Goal: Task Accomplishment & Management: Use online tool/utility

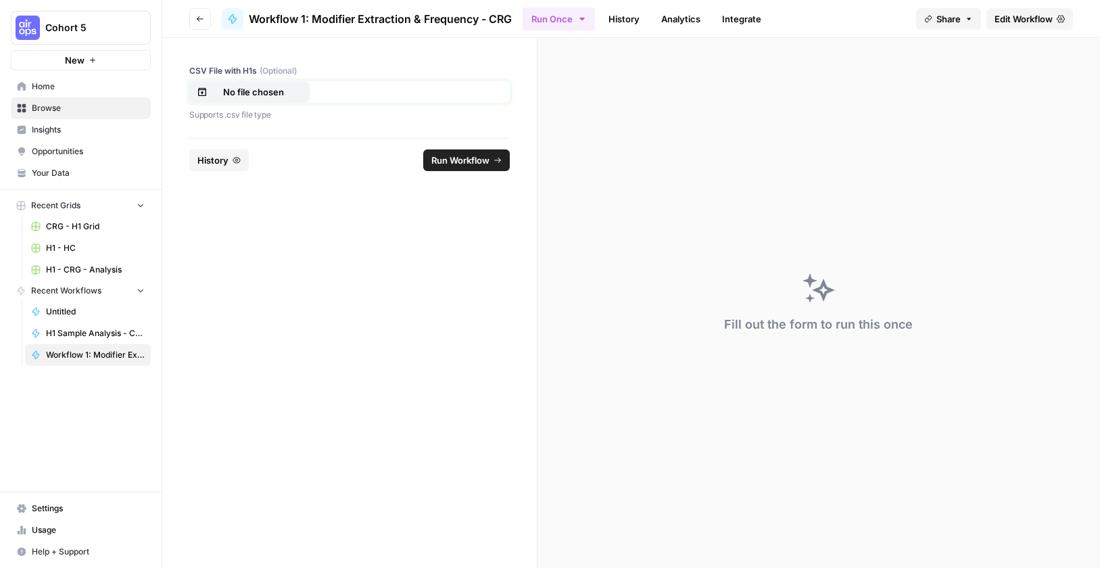
click at [256, 86] on p "No file chosen" at bounding box center [253, 92] width 87 height 14
click at [494, 153] on button "Run Workflow" at bounding box center [466, 160] width 87 height 22
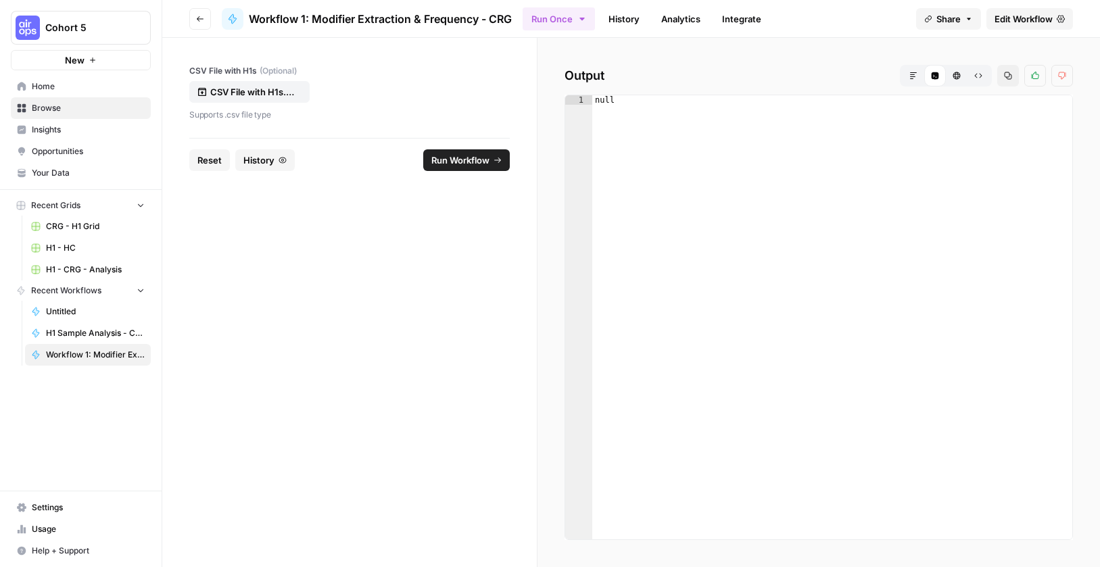
click at [1028, 29] on link "Edit Workflow" at bounding box center [1029, 19] width 87 height 22
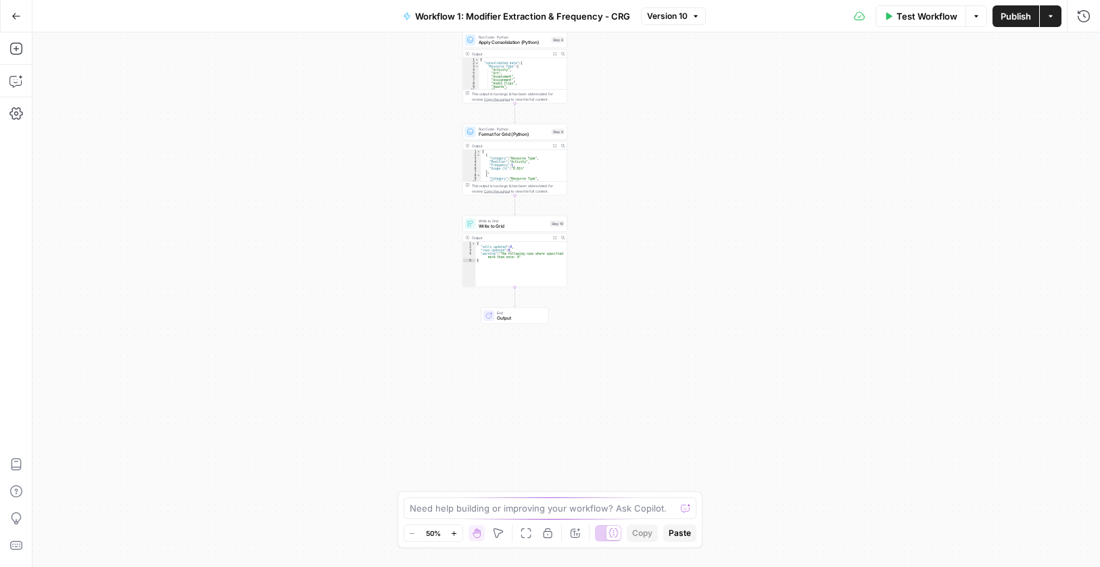
drag, startPoint x: 702, startPoint y: 272, endPoint x: 648, endPoint y: 55, distance: 223.7
click at [648, 55] on div "Workflow Set Inputs Inputs Run Code · Python Process & Batch CSV Data Step 1 Ou…" at bounding box center [566, 299] width 1068 height 535
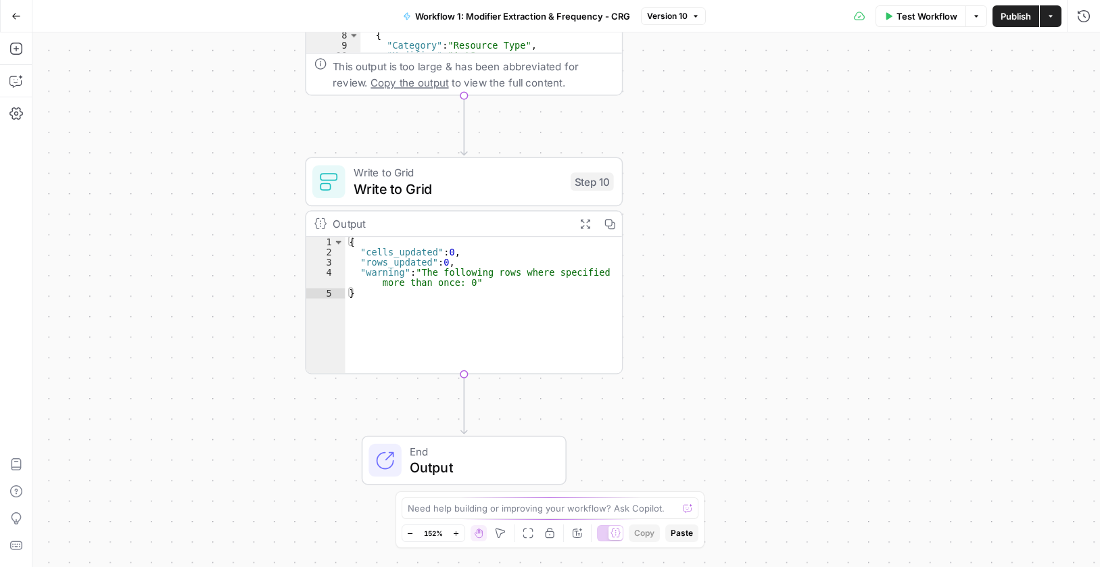
drag, startPoint x: 552, startPoint y: 284, endPoint x: 730, endPoint y: 326, distance: 182.7
click at [730, 326] on div "Workflow Set Inputs Inputs Run Code · Python Process & Batch CSV Data Step 1 Ou…" at bounding box center [566, 299] width 1068 height 535
type textarea "**********"
click at [469, 268] on div "{ "cells_updated" : 0 , "rows_updated" : 0 , "warning" : "The following rows wh…" at bounding box center [483, 315] width 277 height 157
click at [476, 186] on span "Write to Grid" at bounding box center [458, 188] width 209 height 20
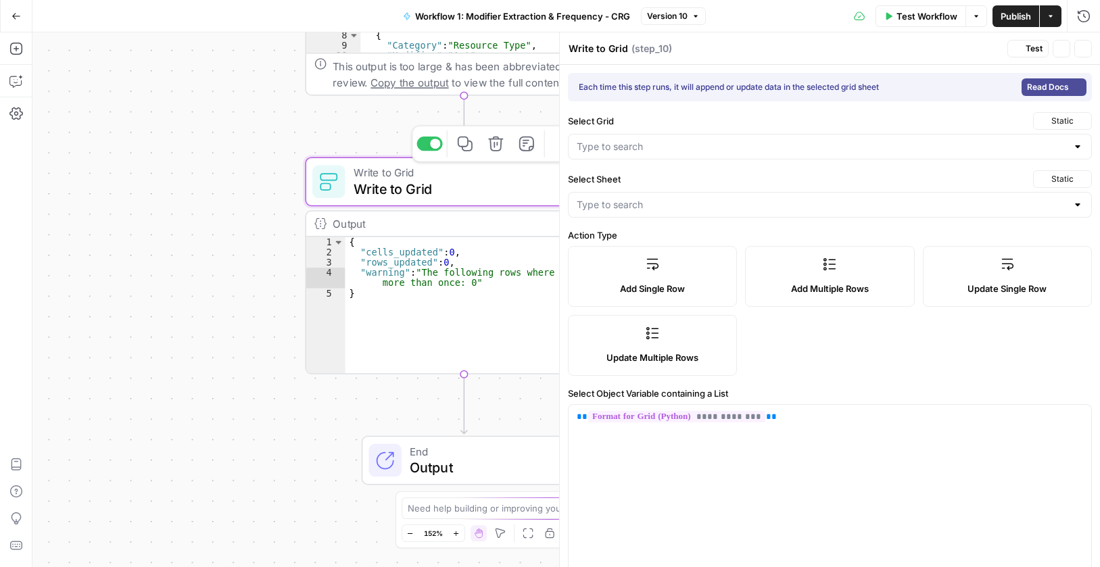
type input "H1 - CRG - Analysis"
type input "Modifier Frequency"
type input "Category"
type input "Modifier"
type input "Frequency"
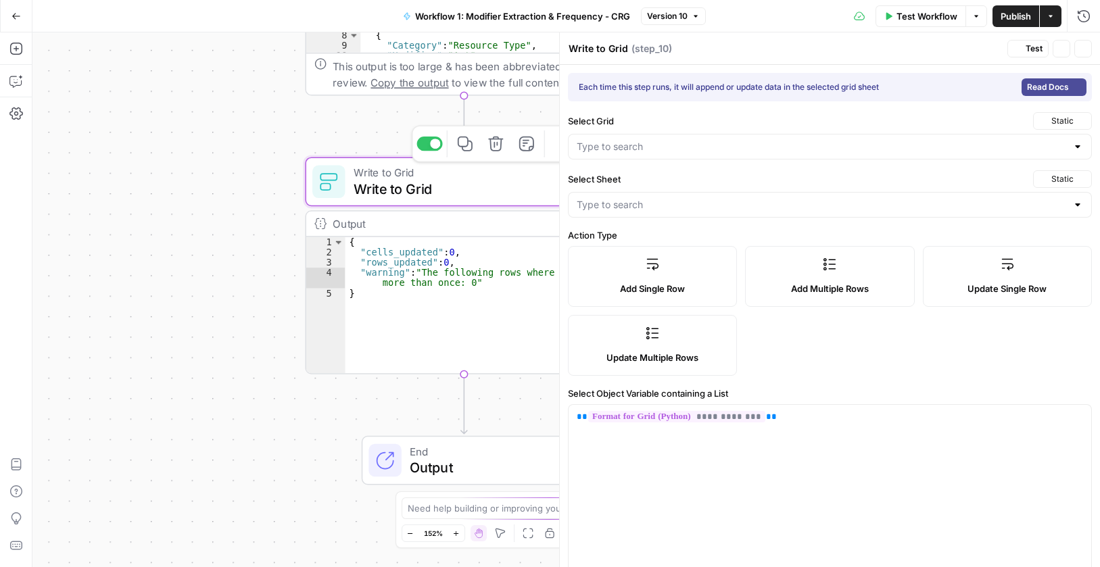
type input "Usage (%)"
type input "unique_key"
click at [1087, 45] on icon "button" at bounding box center [1083, 49] width 8 height 8
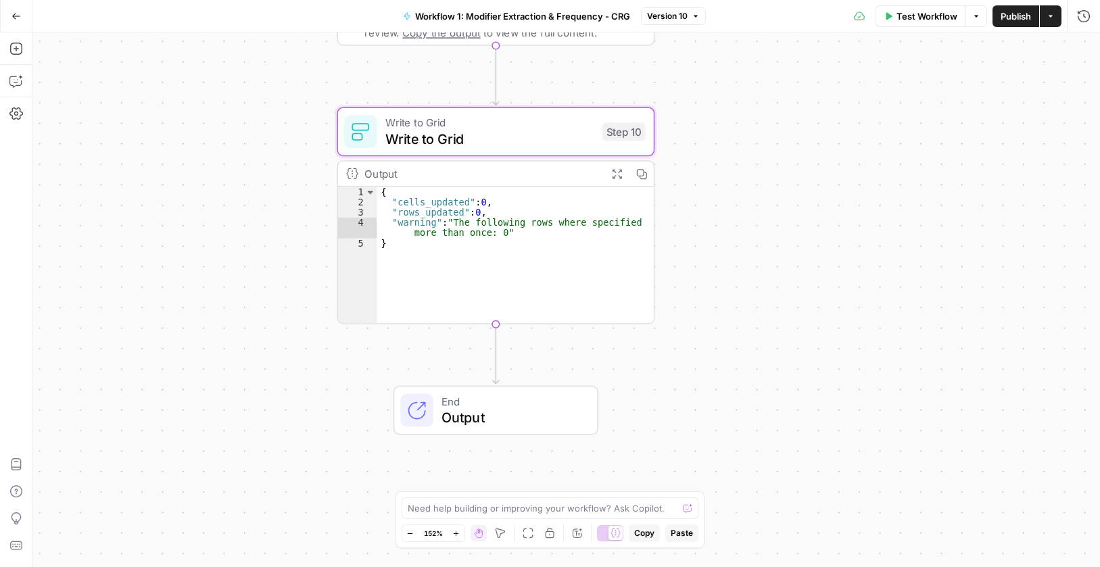
drag, startPoint x: 740, startPoint y: 332, endPoint x: 771, endPoint y: 283, distance: 58.3
click at [771, 283] on div "Workflow Set Inputs Inputs Run Code · Python Process & Batch CSV Data Step 1 Ou…" at bounding box center [566, 299] width 1068 height 535
click at [428, 212] on div "{ "cells_updated" : 0 , "rows_updated" : 0 , "warning" : "The following rows wh…" at bounding box center [515, 265] width 277 height 157
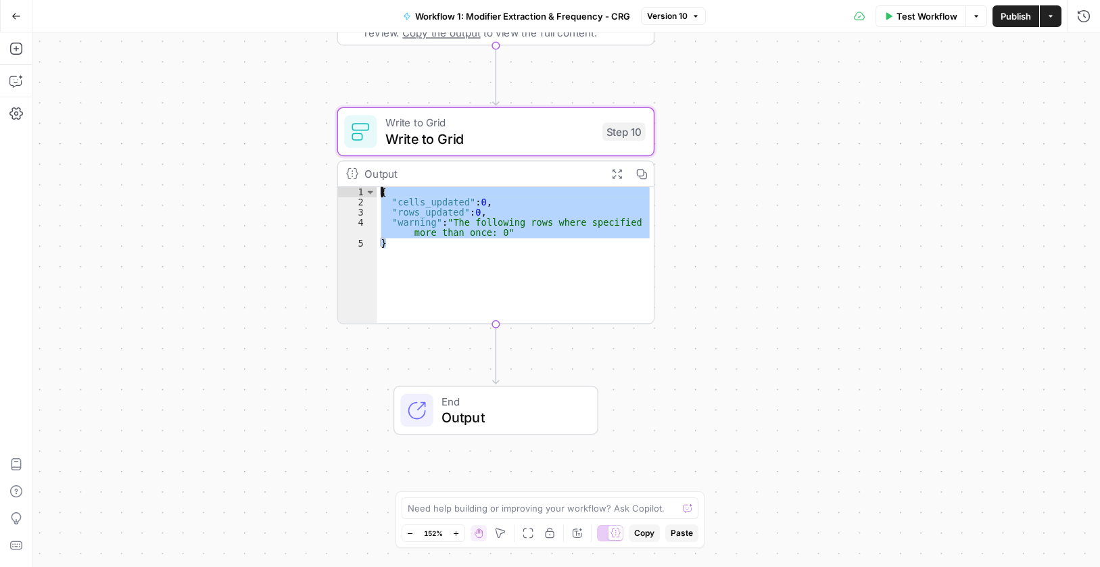
drag, startPoint x: 419, startPoint y: 251, endPoint x: 304, endPoint y: 176, distance: 136.7
click at [304, 176] on div "Workflow Set Inputs Inputs Run Code · Python Process & Batch CSV Data Step 1 Ou…" at bounding box center [566, 299] width 1068 height 535
type textarea "**********"
click at [507, 500] on div "Need help building or improving your workflow? Ask Copilot." at bounding box center [550, 509] width 297 height 22
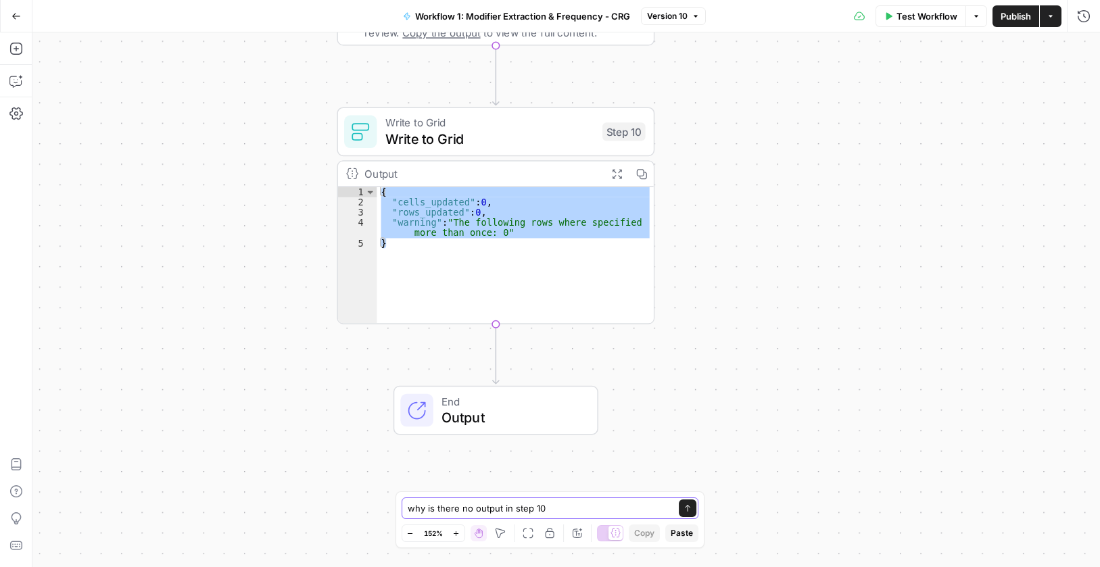
type textarea "why is there no output in step 10?"
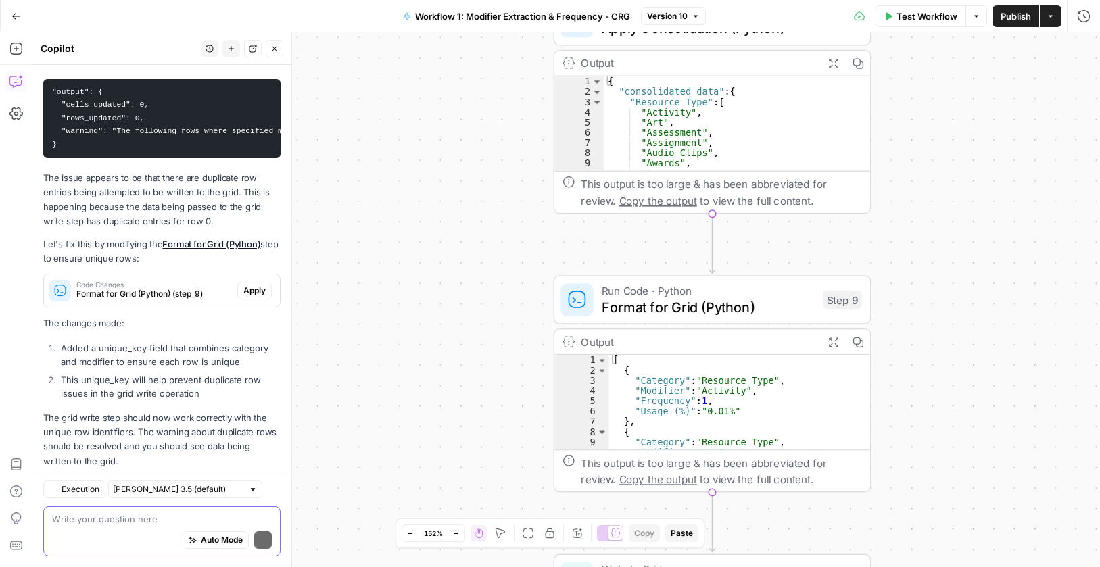
scroll to position [256, 0]
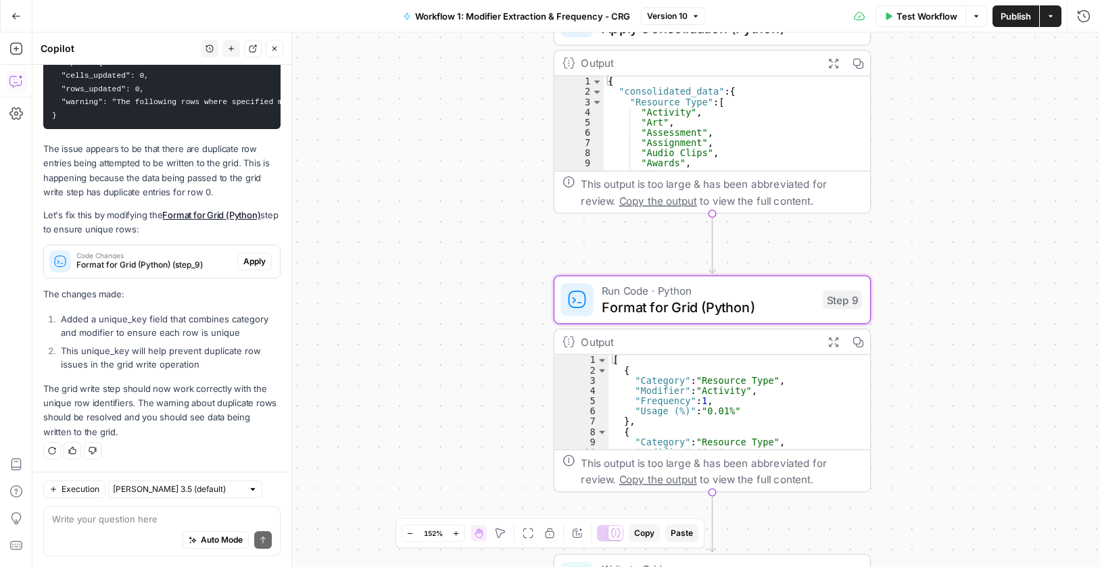
click at [243, 263] on span "Apply" at bounding box center [254, 262] width 22 height 12
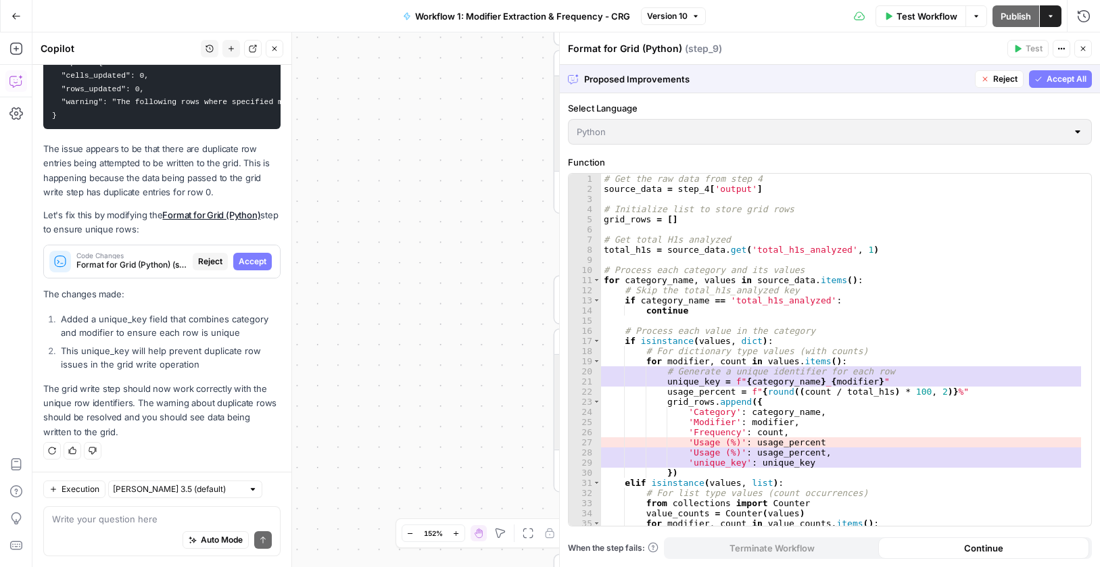
click at [1062, 74] on span "Accept All" at bounding box center [1067, 79] width 40 height 12
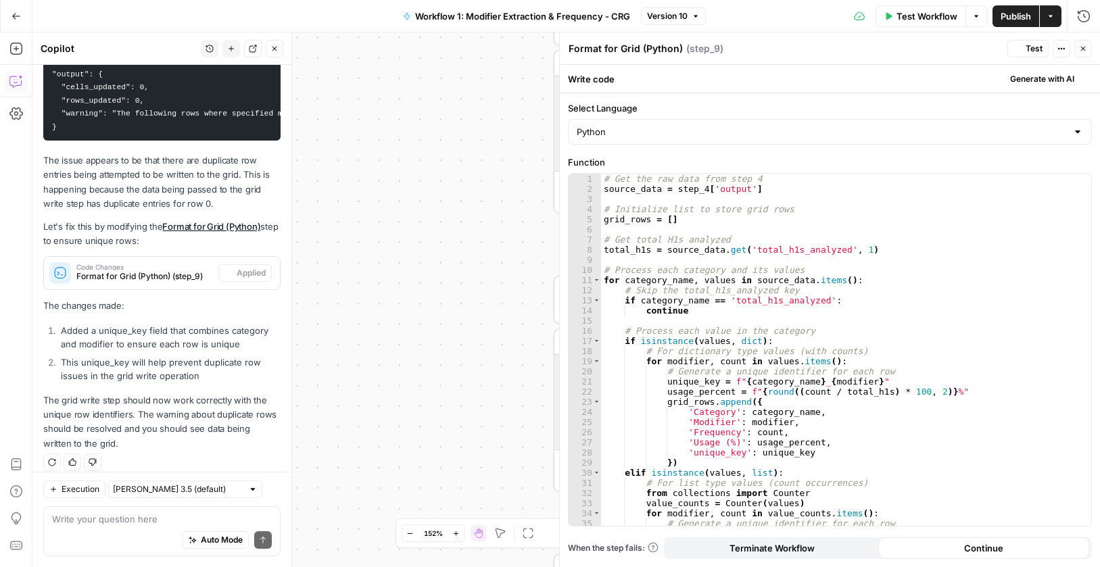
scroll to position [278, 0]
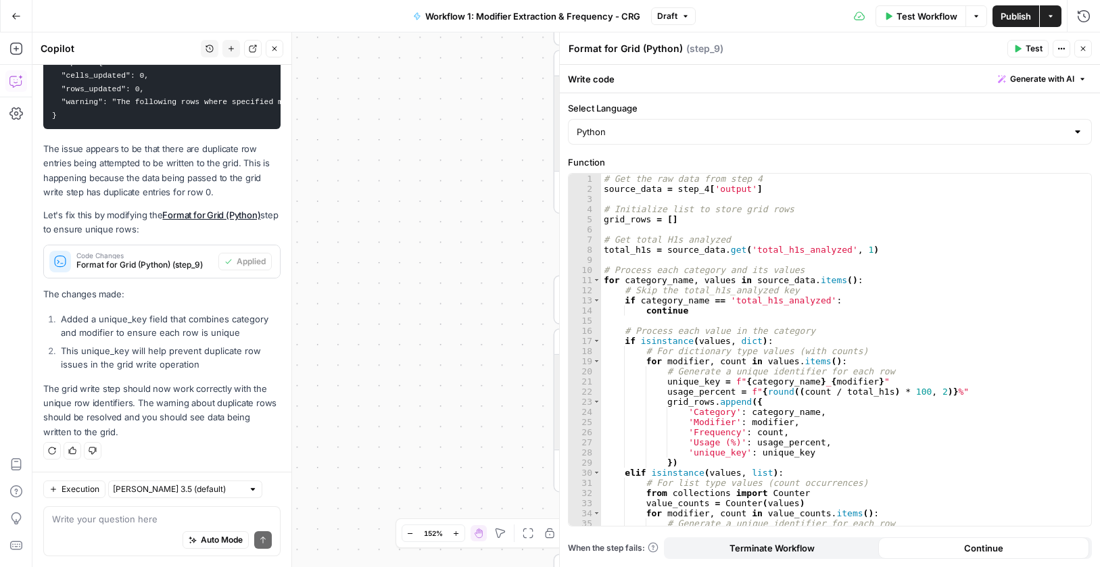
click at [1005, 20] on span "Publish" at bounding box center [1016, 16] width 30 height 14
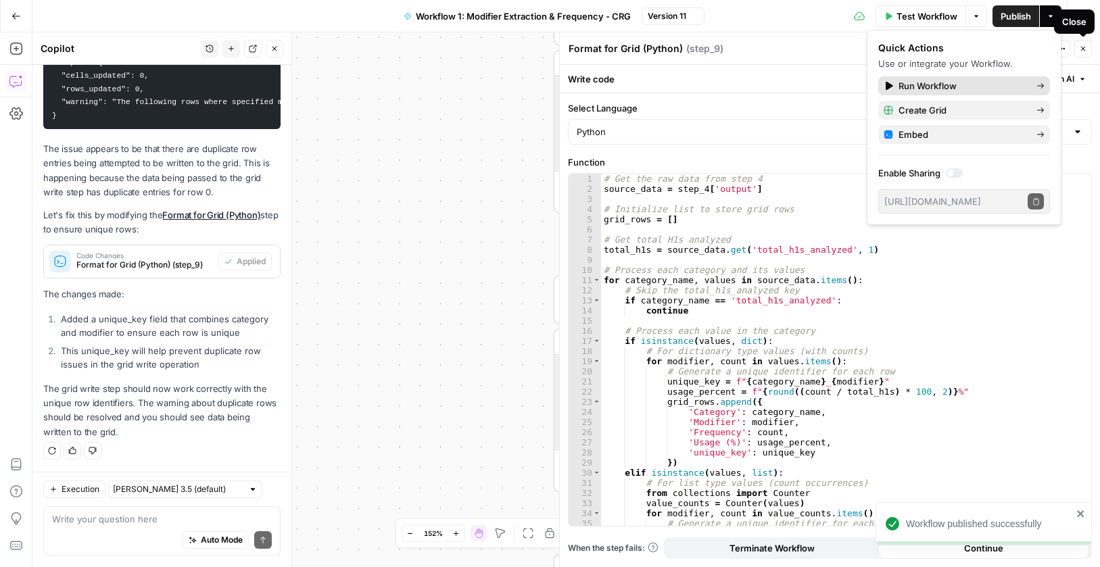
click at [985, 81] on span "Run Workflow" at bounding box center [962, 86] width 127 height 14
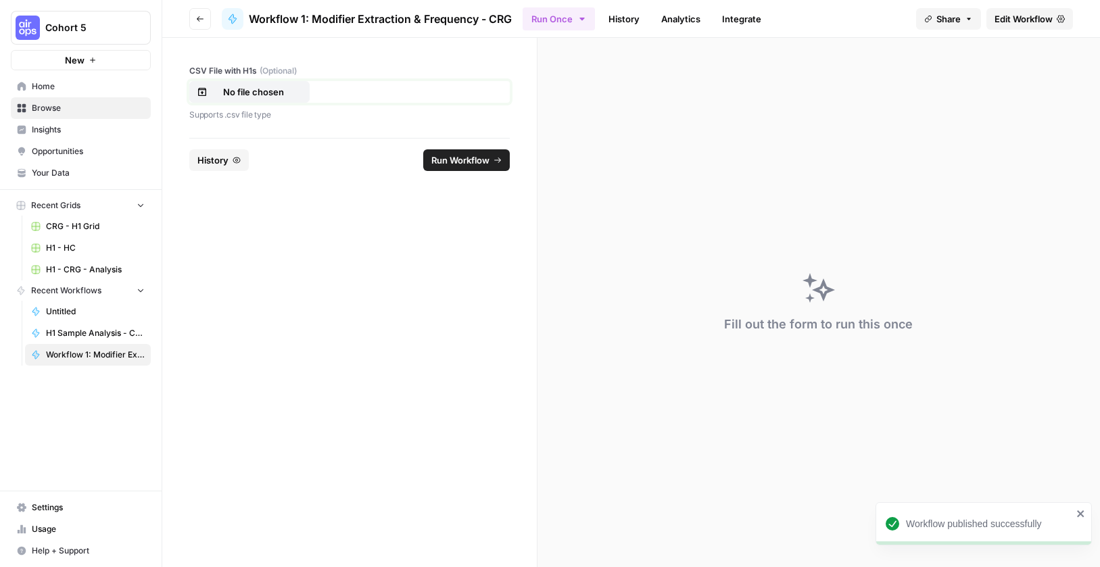
click at [249, 96] on p "No file chosen" at bounding box center [253, 92] width 87 height 14
drag, startPoint x: 477, startPoint y: 156, endPoint x: 558, endPoint y: 135, distance: 83.1
click at [477, 156] on span "Run Workflow" at bounding box center [460, 160] width 58 height 14
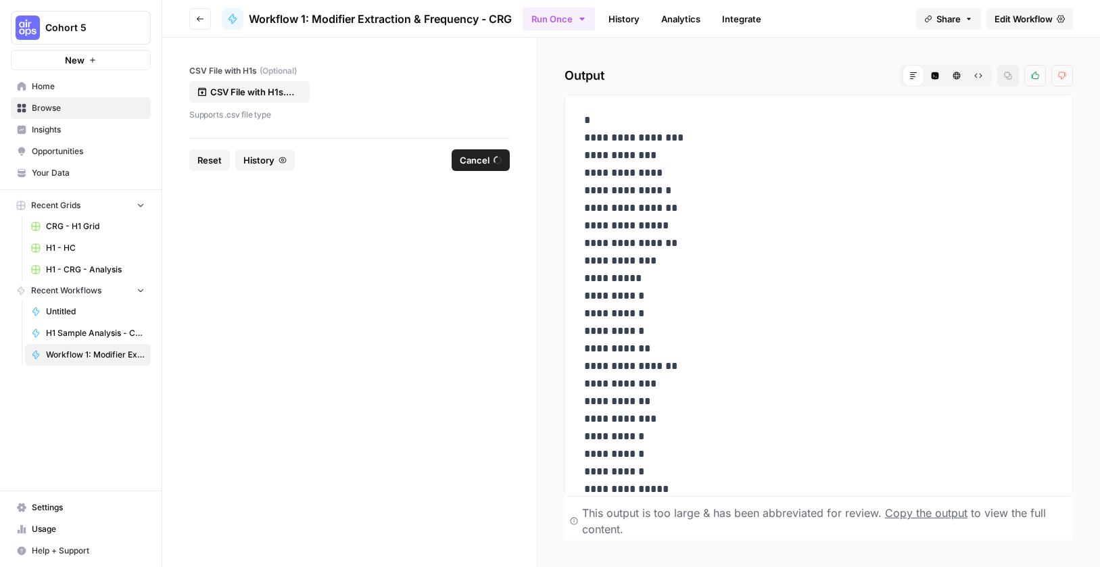
click at [474, 160] on span "Cancel" at bounding box center [475, 160] width 30 height 14
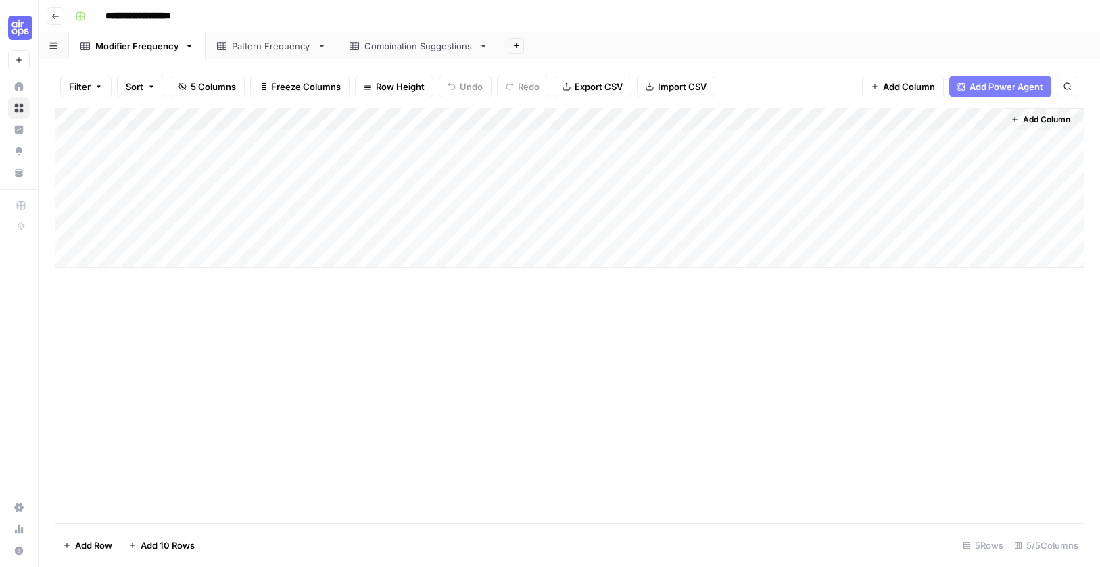
drag, startPoint x: 0, startPoint y: 0, endPoint x: 280, endPoint y: 52, distance: 284.7
click at [280, 52] on div "Pattern Frequency" at bounding box center [272, 46] width 80 height 14
click at [122, 53] on link "Modifier Frequency" at bounding box center [137, 45] width 137 height 27
click at [255, 46] on div "Pattern Frequency" at bounding box center [272, 46] width 80 height 14
click at [110, 50] on div "Modifier Frequency" at bounding box center [137, 46] width 84 height 14
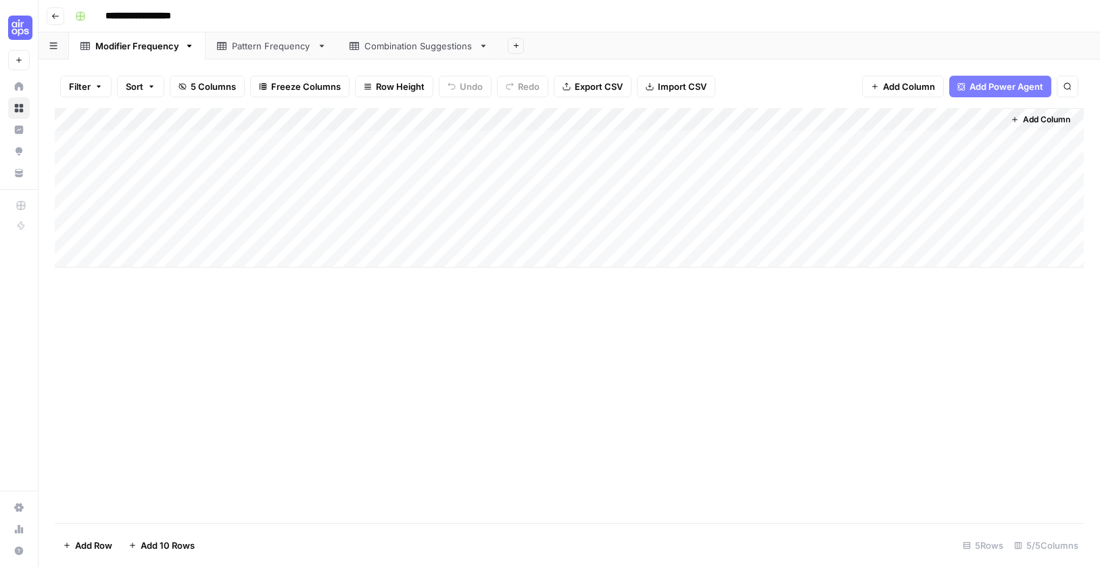
click at [249, 48] on div "Pattern Frequency" at bounding box center [272, 46] width 80 height 14
click at [129, 46] on div "Modifier Frequency" at bounding box center [137, 46] width 84 height 14
click at [248, 45] on div "Pattern Frequency" at bounding box center [272, 46] width 80 height 14
click at [128, 47] on div "Modifier Frequency" at bounding box center [137, 46] width 84 height 14
